Goal: Use online tool/utility: Utilize a website feature to perform a specific function

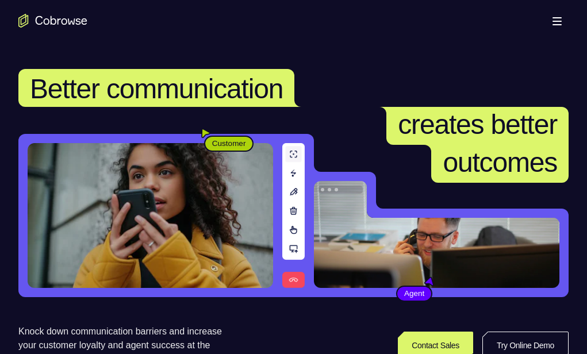
click at [534, 331] on link "Try Online Demo" at bounding box center [459, 345] width 211 height 28
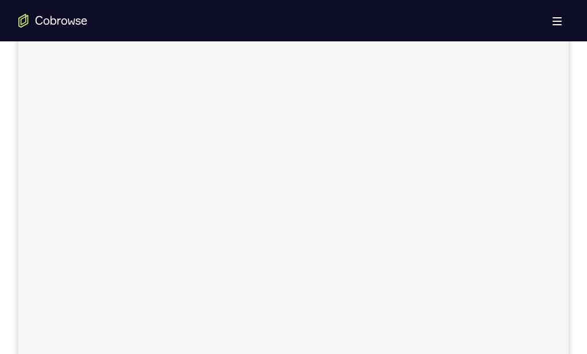
scroll to position [175, 0]
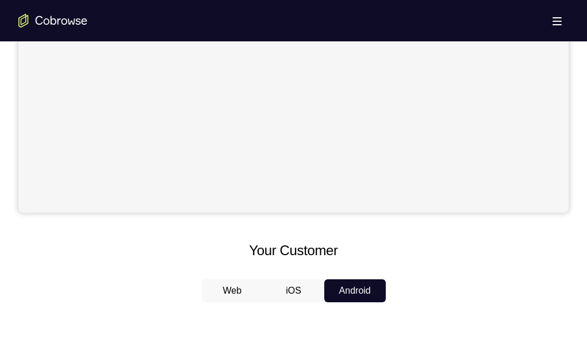
scroll to position [331, 0]
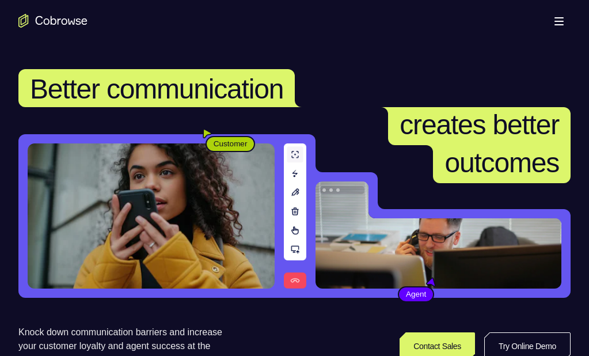
click at [489, 331] on link "Try Online Demo" at bounding box center [460, 345] width 211 height 28
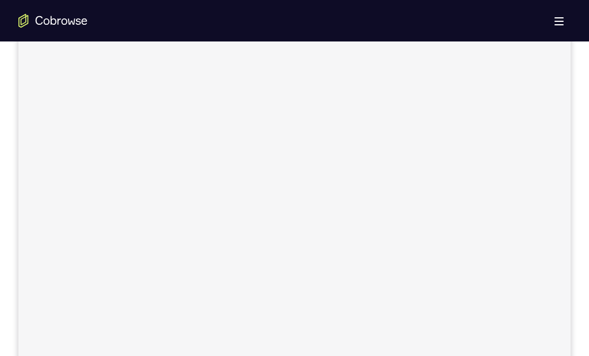
scroll to position [226, 0]
